Goal: Check status: Check status

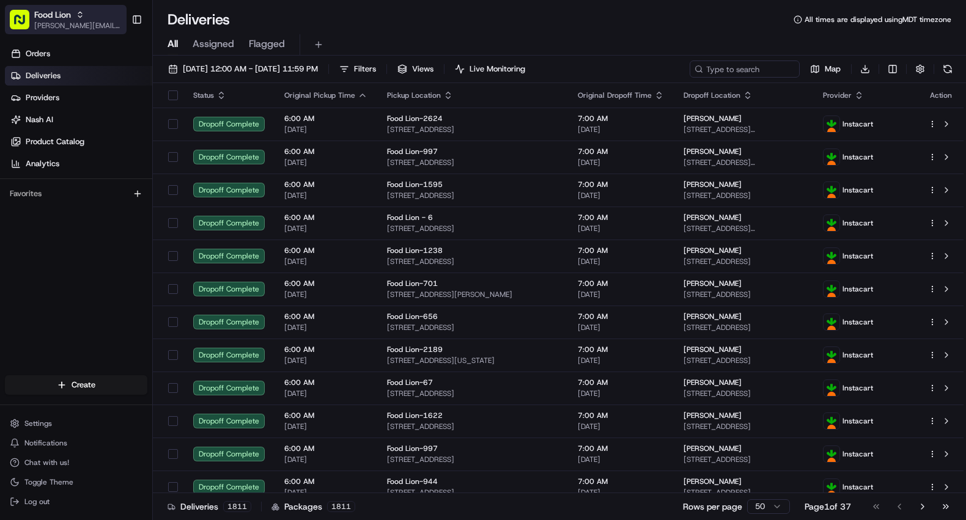
click at [65, 17] on span "Food Lion" at bounding box center [52, 15] width 37 height 12
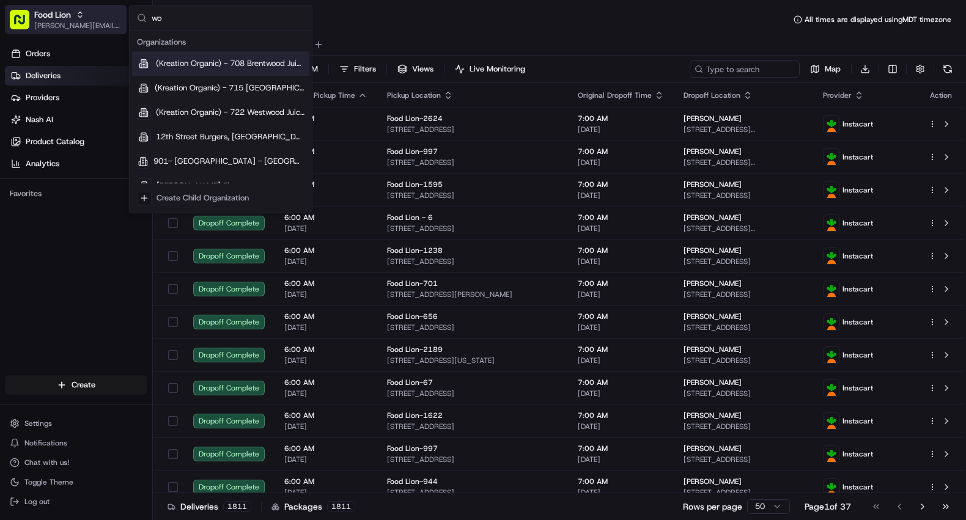
type input "w"
type input "coles"
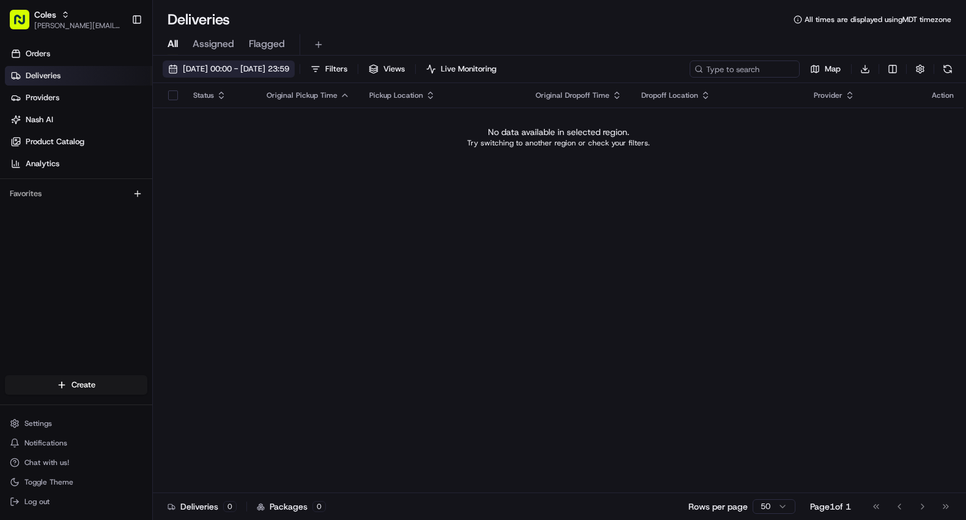
click at [256, 73] on span "[DATE] 00:00 - [DATE] 23:59" at bounding box center [236, 69] width 106 height 11
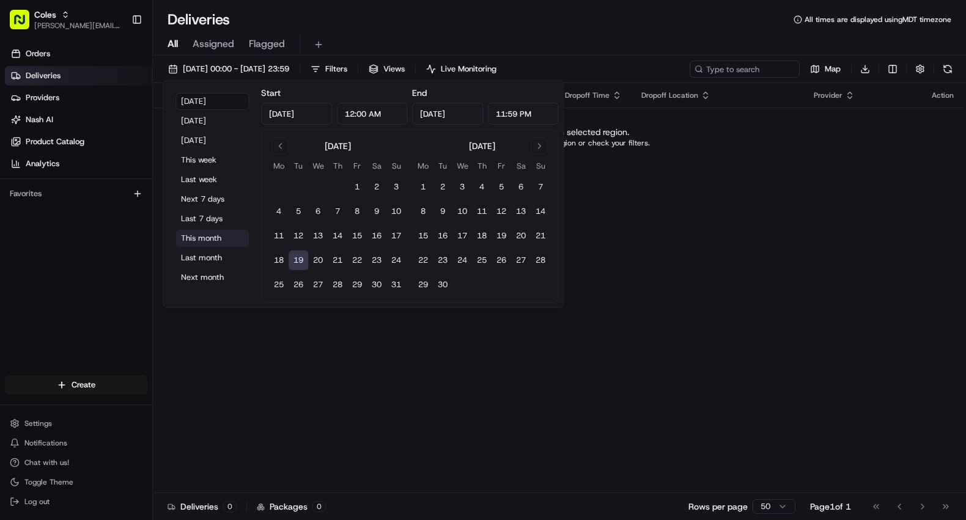
click at [205, 239] on button "This month" at bounding box center [212, 238] width 73 height 17
type input "[DATE]"
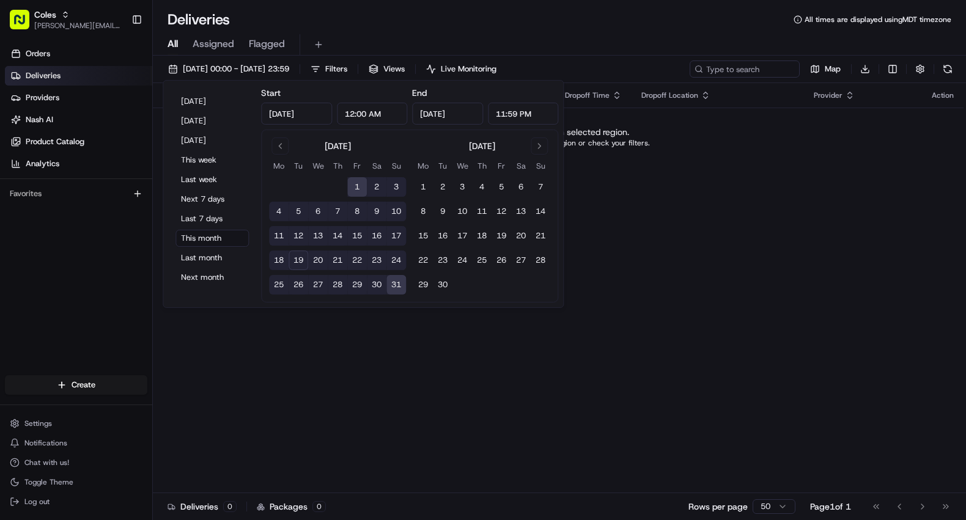
click at [415, 13] on div "Deliveries All times are displayed using MDT timezone" at bounding box center [559, 20] width 813 height 20
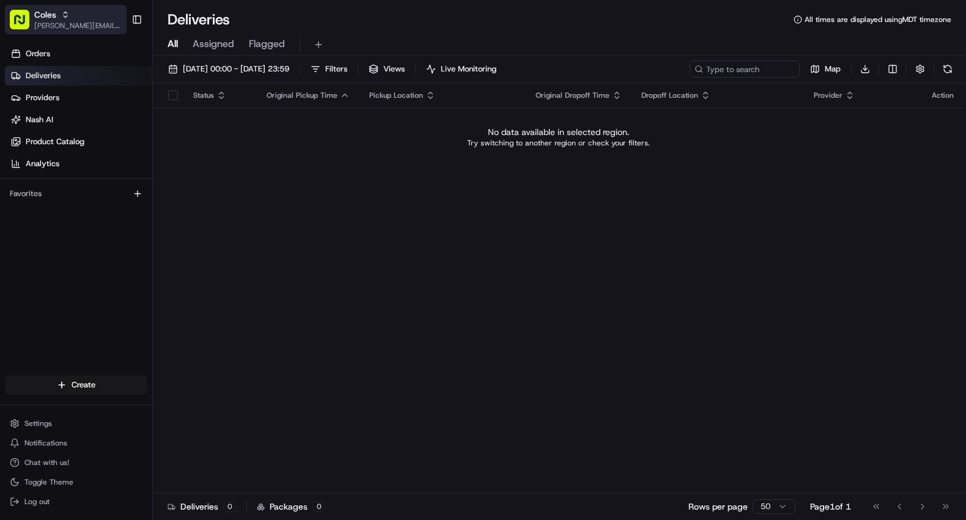
click at [57, 13] on div "Coles" at bounding box center [77, 15] width 87 height 12
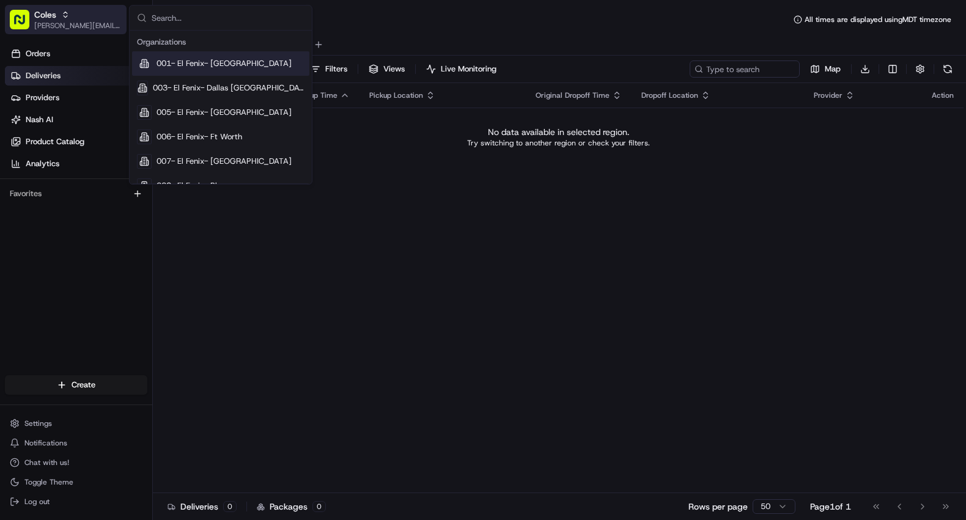
type input "w"
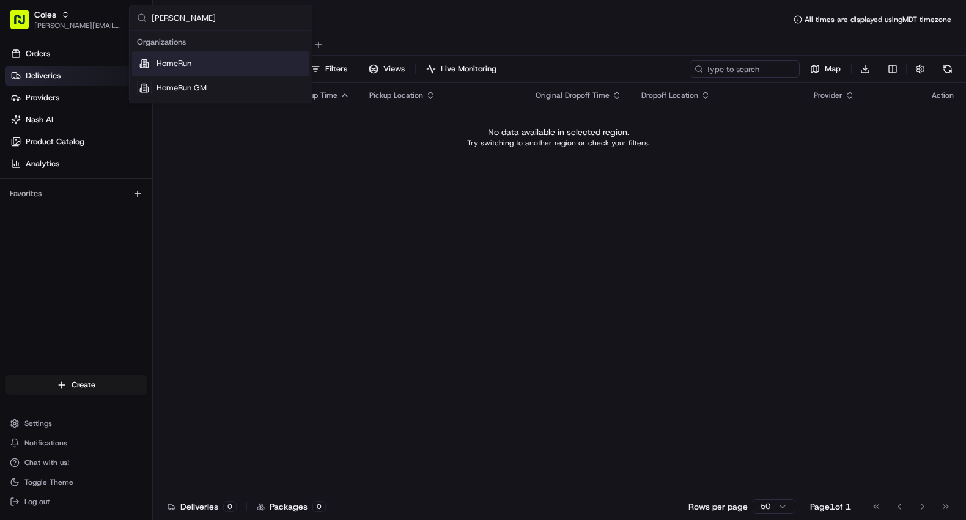
type input "[PERSON_NAME]"
click at [201, 61] on div "HomeRun" at bounding box center [220, 63] width 177 height 24
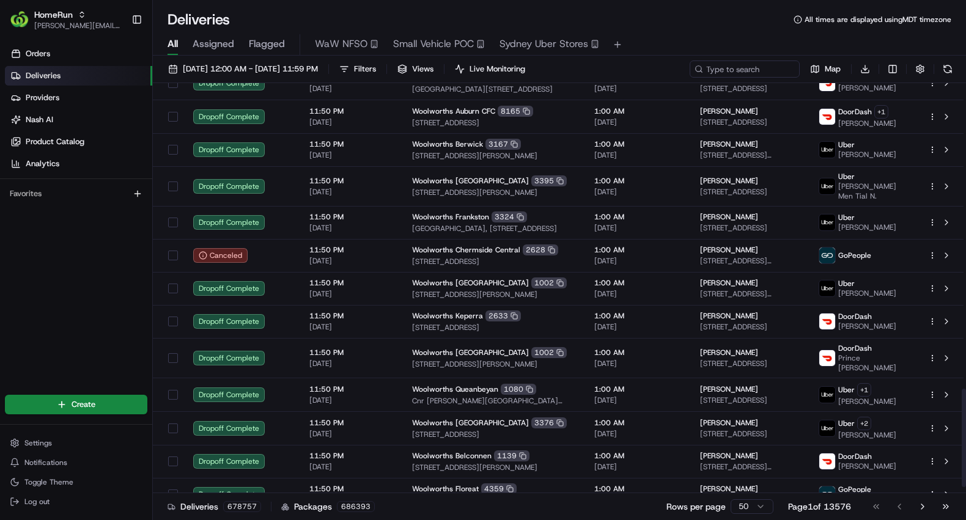
scroll to position [1303, 0]
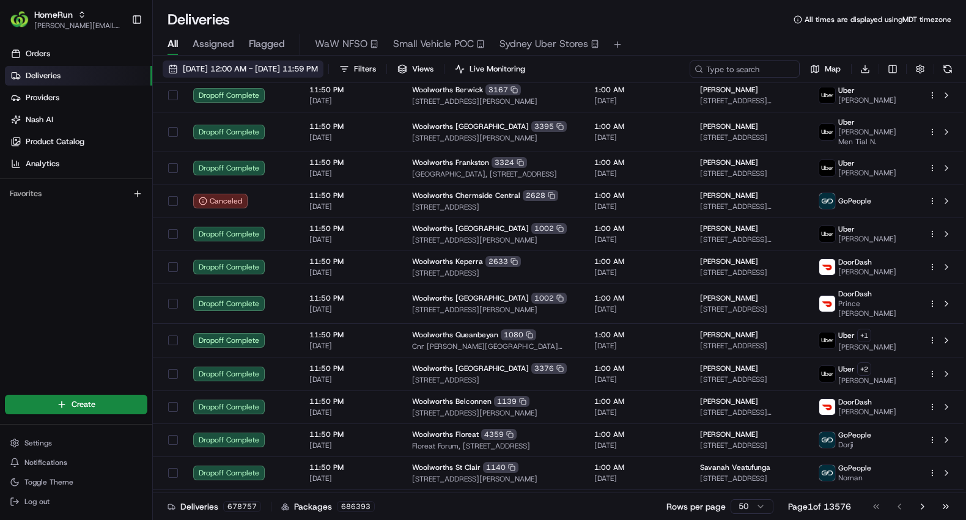
click at [301, 73] on span "[DATE] 12:00 AM - [DATE] 11:59 PM" at bounding box center [250, 69] width 135 height 11
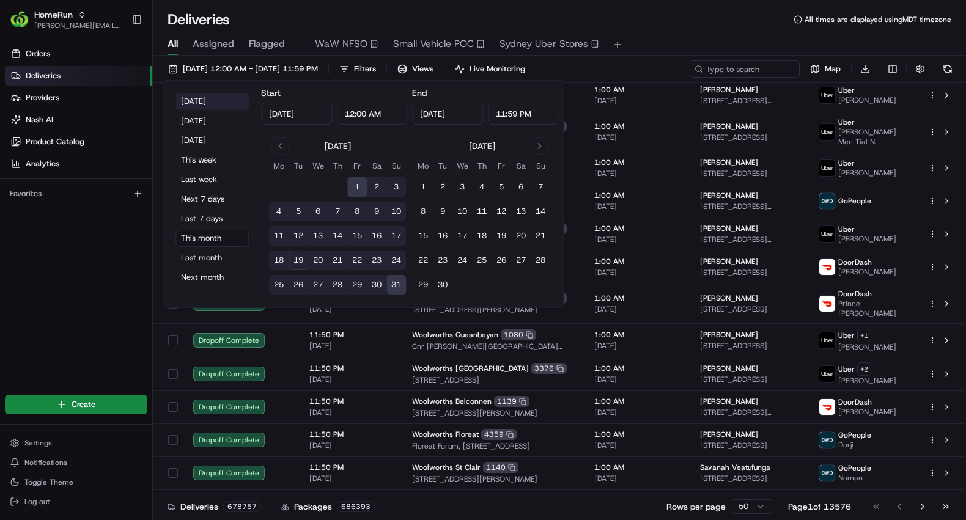
click at [201, 102] on button "[DATE]" at bounding box center [212, 101] width 73 height 17
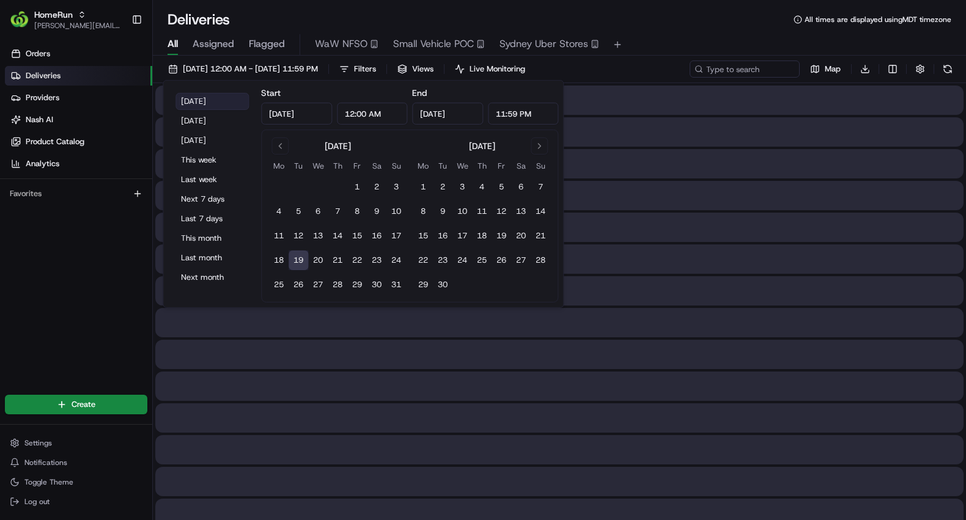
type input "[DATE]"
click at [479, 12] on div "Deliveries All times are displayed using MDT timezone" at bounding box center [559, 20] width 813 height 20
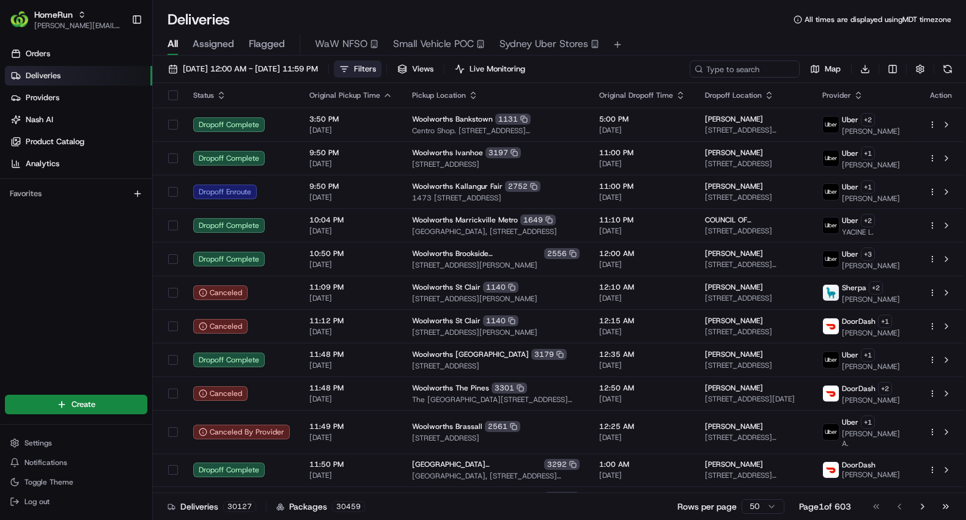
click at [376, 70] on span "Filters" at bounding box center [365, 69] width 22 height 11
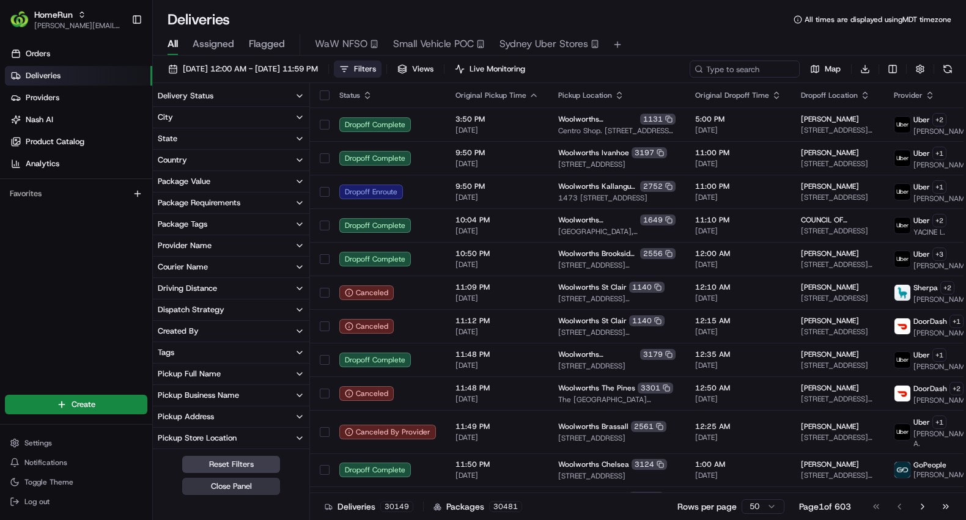
click at [225, 486] on button "Close Panel" at bounding box center [231, 486] width 98 height 17
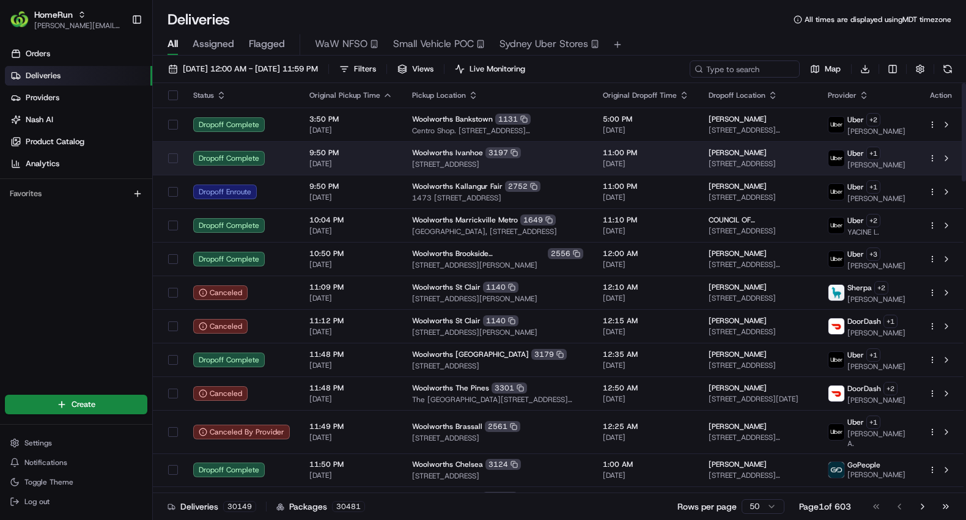
click at [423, 157] on div "Woolworths Ivanhoe 3197" at bounding box center [497, 152] width 171 height 11
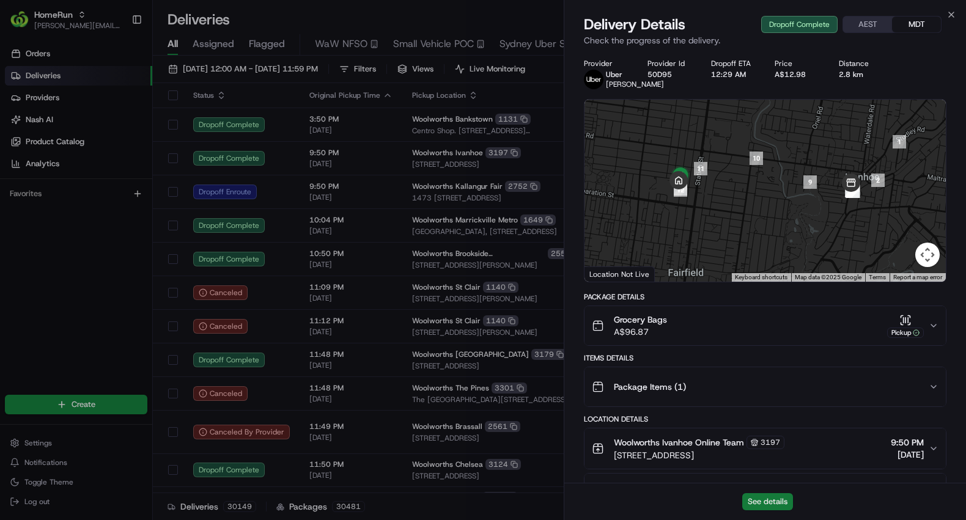
click at [770, 503] on button "See details" at bounding box center [767, 502] width 51 height 17
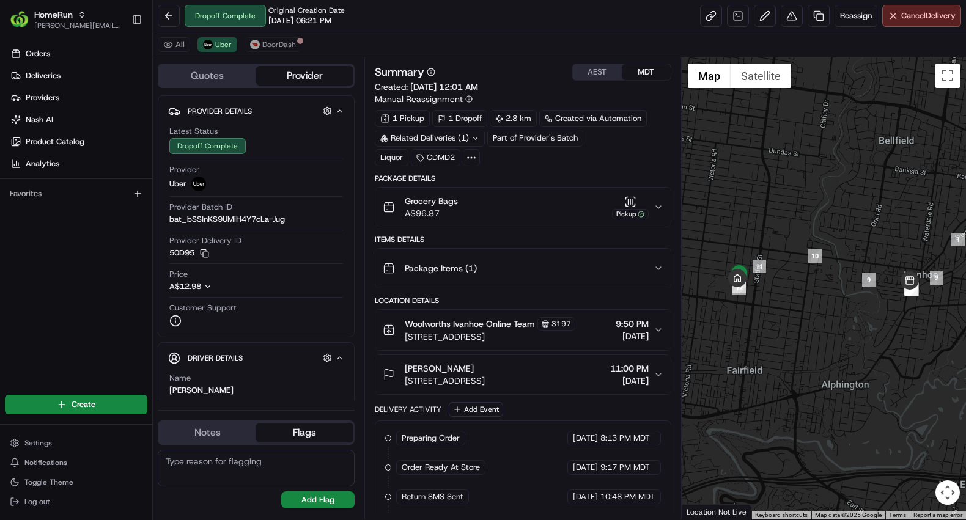
click at [659, 328] on icon "button" at bounding box center [659, 330] width 10 height 10
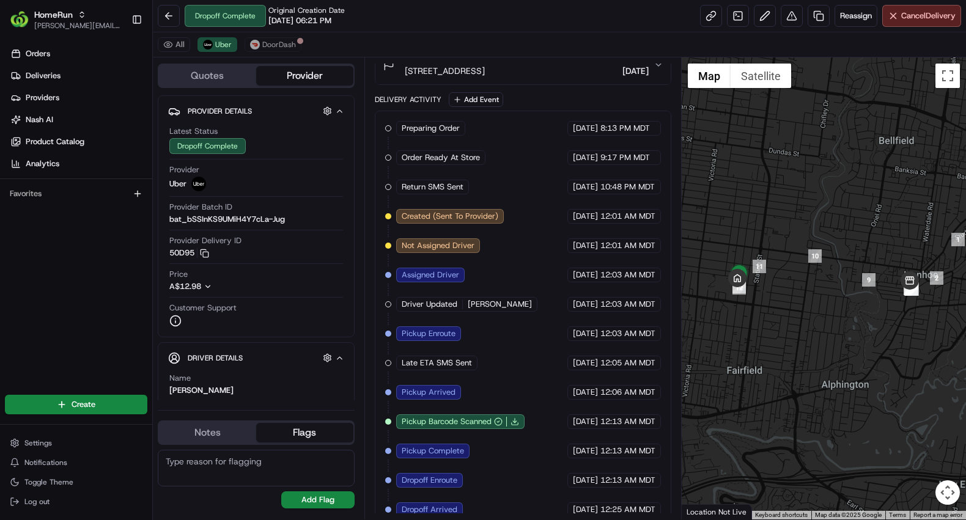
scroll to position [638, 0]
